Goal: Task Accomplishment & Management: Manage account settings

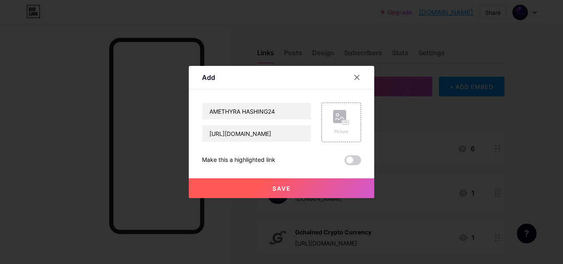
click at [296, 187] on button "Save" at bounding box center [282, 189] width 186 height 20
click at [357, 79] on icon at bounding box center [357, 77] width 7 height 7
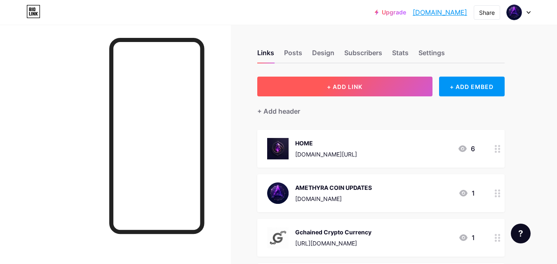
click at [297, 90] on button "+ ADD LINK" at bounding box center [344, 87] width 175 height 20
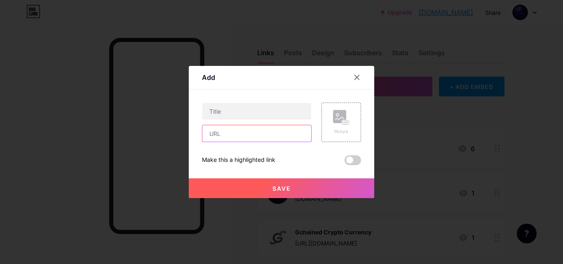
click at [276, 136] on input "text" at bounding box center [257, 133] width 109 height 16
paste input "[URL][DOMAIN_NAME]"
type input "[URL][DOMAIN_NAME]"
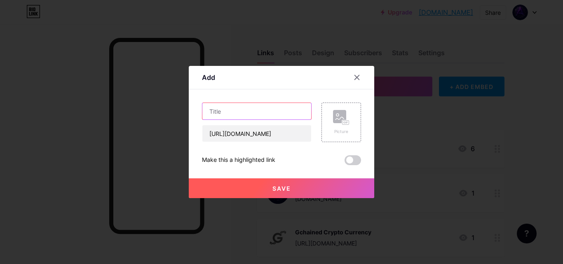
click at [282, 108] on input "text" at bounding box center [257, 111] width 109 height 16
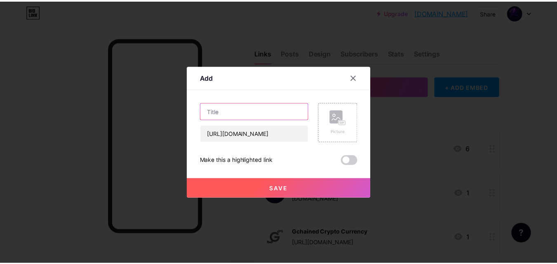
scroll to position [0, 0]
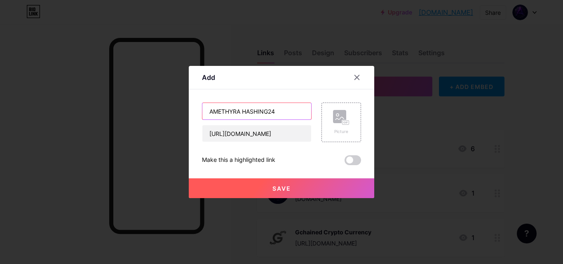
type input "AMETHYRA HASHING24"
click at [304, 188] on button "Save" at bounding box center [282, 189] width 186 height 20
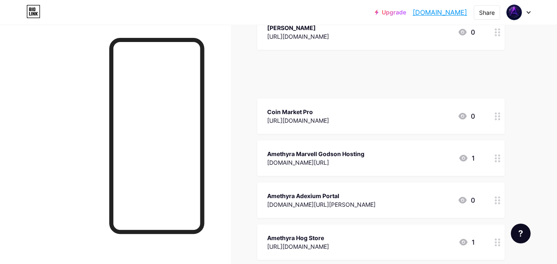
scroll to position [702, 0]
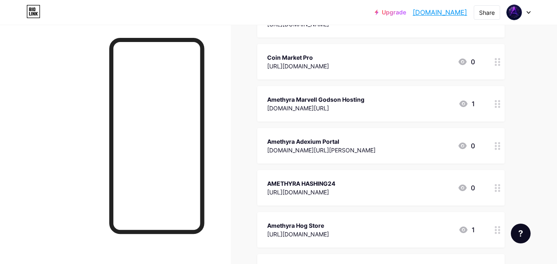
click at [529, 14] on div at bounding box center [519, 12] width 24 height 15
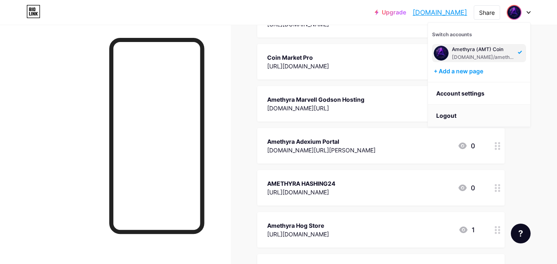
click at [500, 112] on li "Logout" at bounding box center [479, 116] width 102 height 22
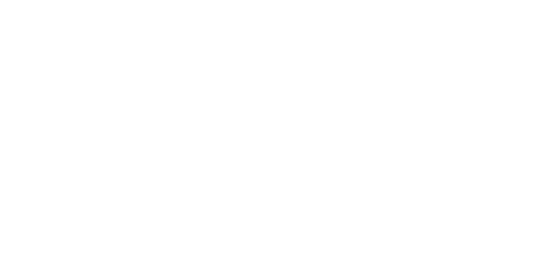
scroll to position [0, 0]
